Goal: Task Accomplishment & Management: Use online tool/utility

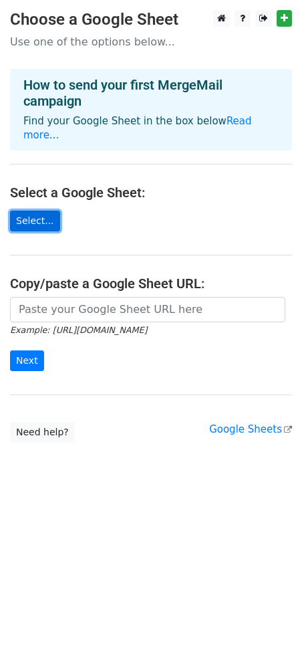
click at [50, 220] on link "Select..." at bounding box center [35, 221] width 50 height 21
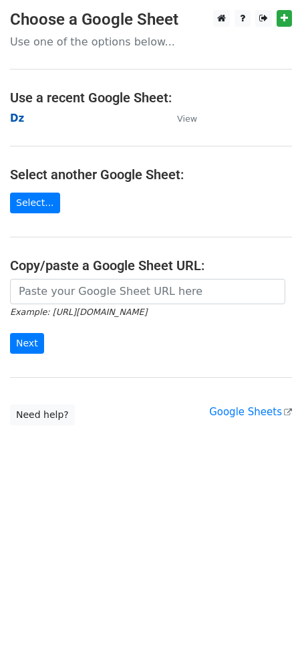
click at [17, 124] on strong "Dz" at bounding box center [17, 118] width 14 height 12
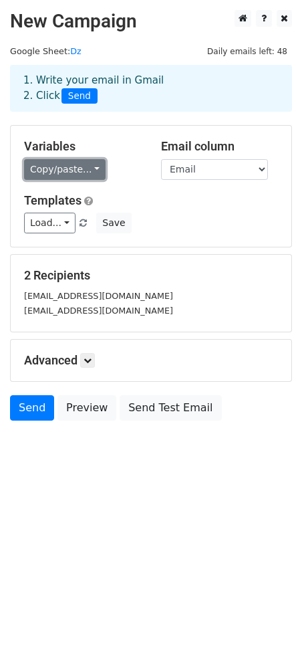
click at [92, 171] on link "Copy/paste..." at bounding box center [65, 169] width 82 height 21
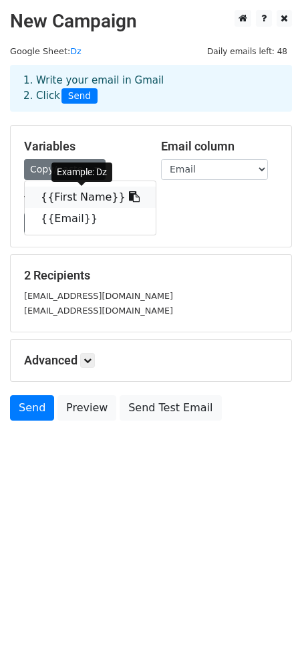
click at [129, 197] on icon at bounding box center [134, 196] width 11 height 11
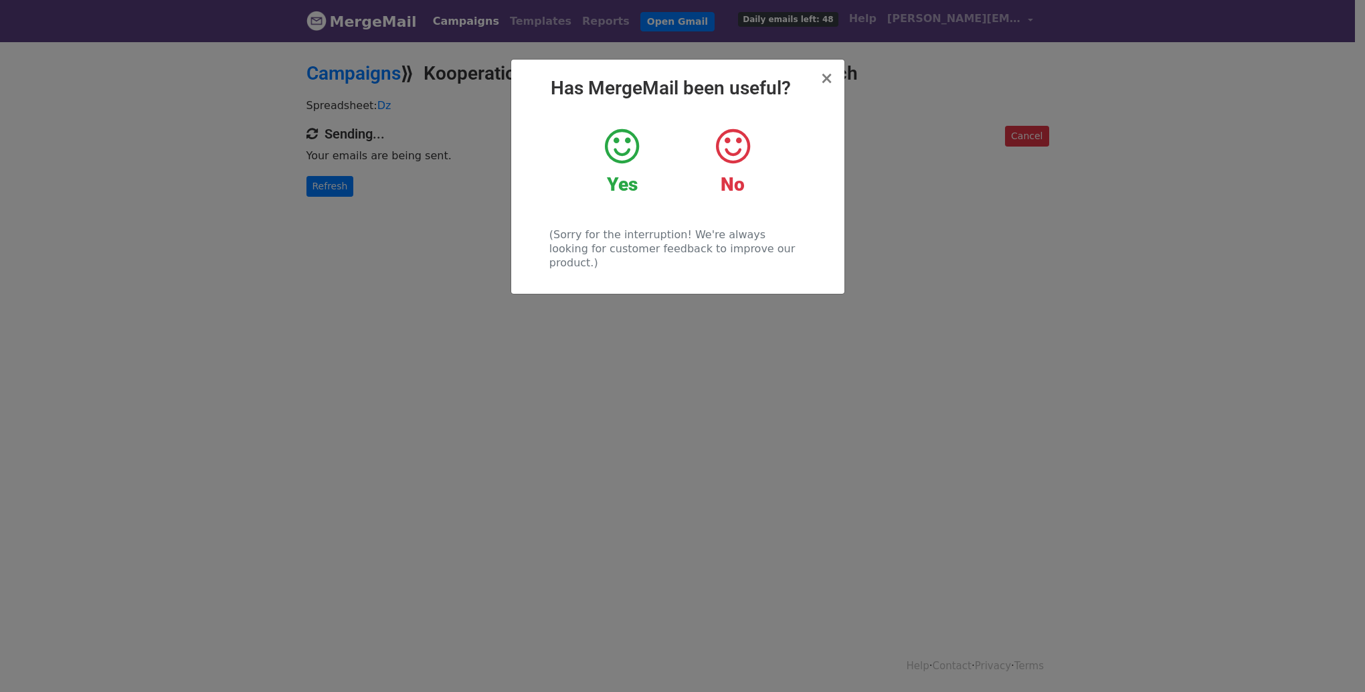
click at [615, 149] on icon at bounding box center [622, 146] width 34 height 40
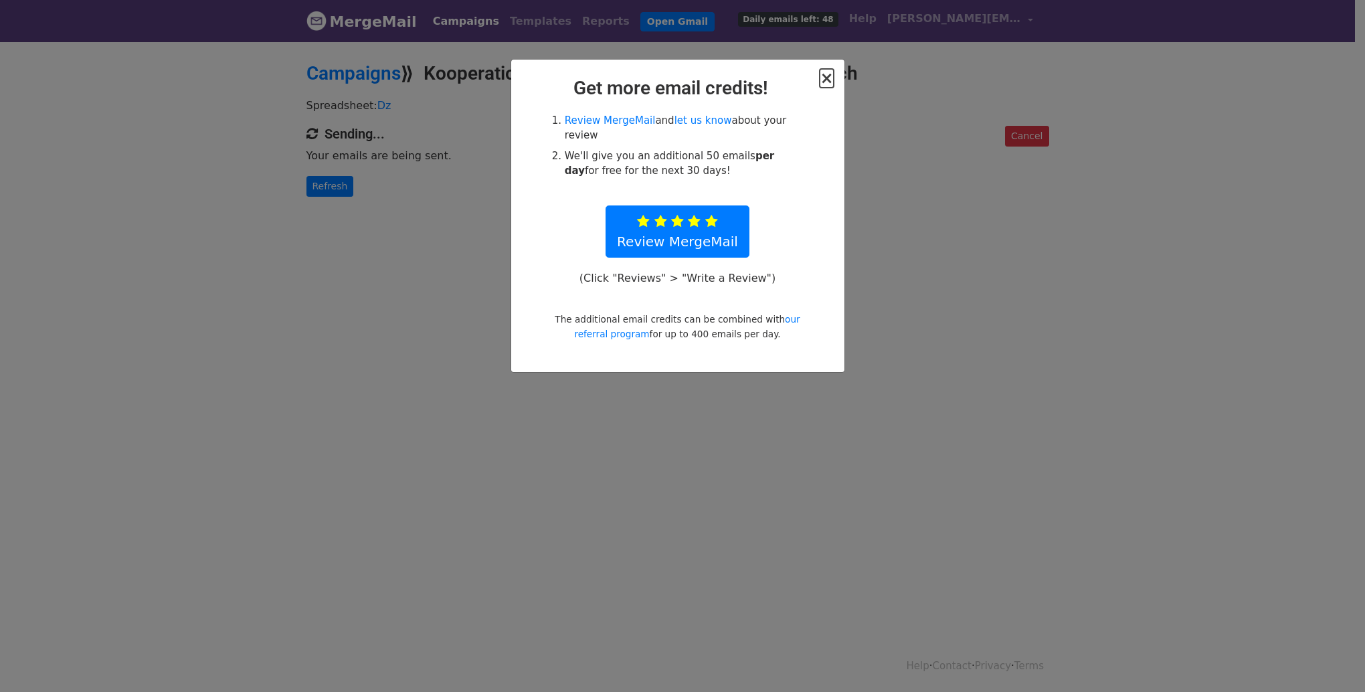
click at [823, 80] on span "×" at bounding box center [825, 78] width 13 height 19
